Goal: Information Seeking & Learning: Check status

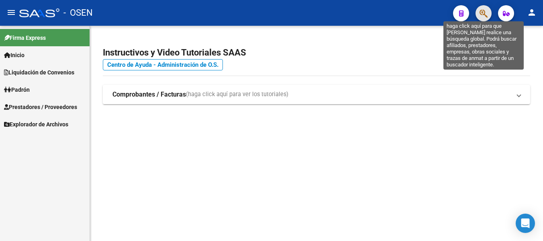
click at [484, 18] on icon "button" at bounding box center [484, 13] width 8 height 9
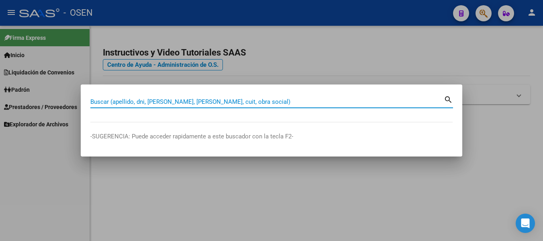
type input "+"
click at [153, 101] on input "Buscar (apellido, dni, [PERSON_NAME], [PERSON_NAME], cuit, obra social)" at bounding box center [267, 101] width 354 height 7
paste input "20335053681"
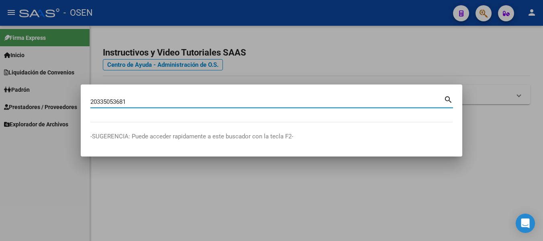
type input "20335053681"
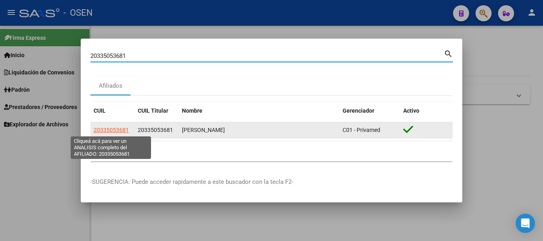
click at [115, 129] on span "20335053681" at bounding box center [111, 130] width 35 height 6
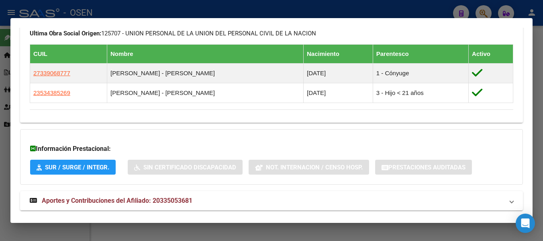
scroll to position [457, 0]
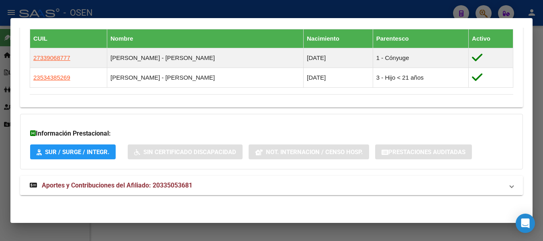
click at [112, 182] on span "Aportes y Contribuciones del Afiliado: 20335053681" at bounding box center [117, 185] width 151 height 8
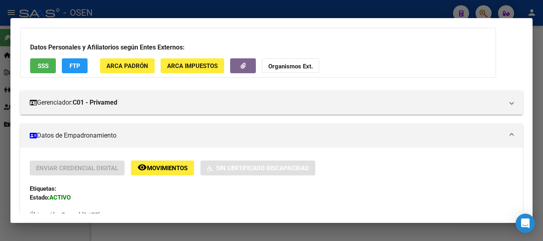
scroll to position [0, 0]
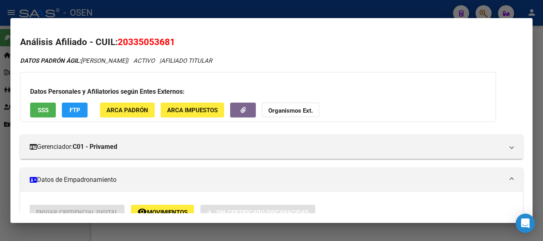
click at [540, 117] on div at bounding box center [271, 120] width 543 height 241
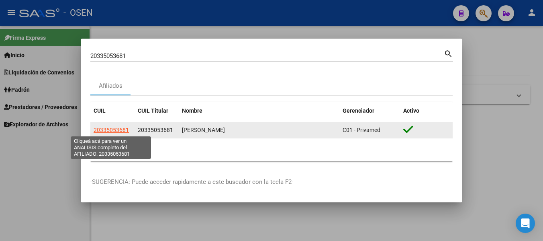
click at [110, 131] on span "20335053681" at bounding box center [111, 130] width 35 height 6
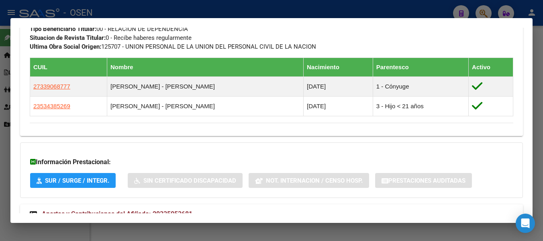
scroll to position [457, 0]
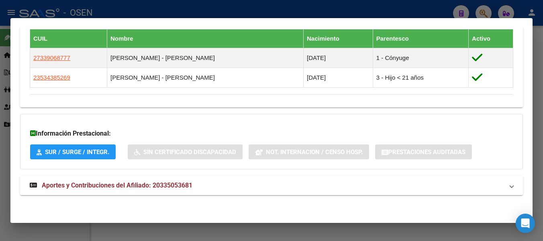
click at [182, 187] on span "Aportes y Contribuciones del Afiliado: 20335053681" at bounding box center [117, 185] width 151 height 8
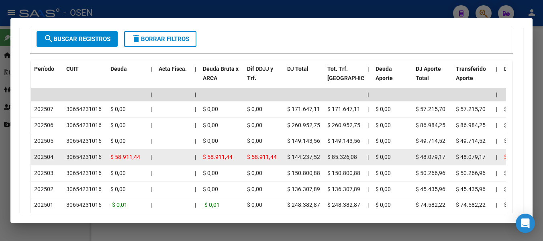
scroll to position [739, 0]
